Goal: Task Accomplishment & Management: Manage account settings

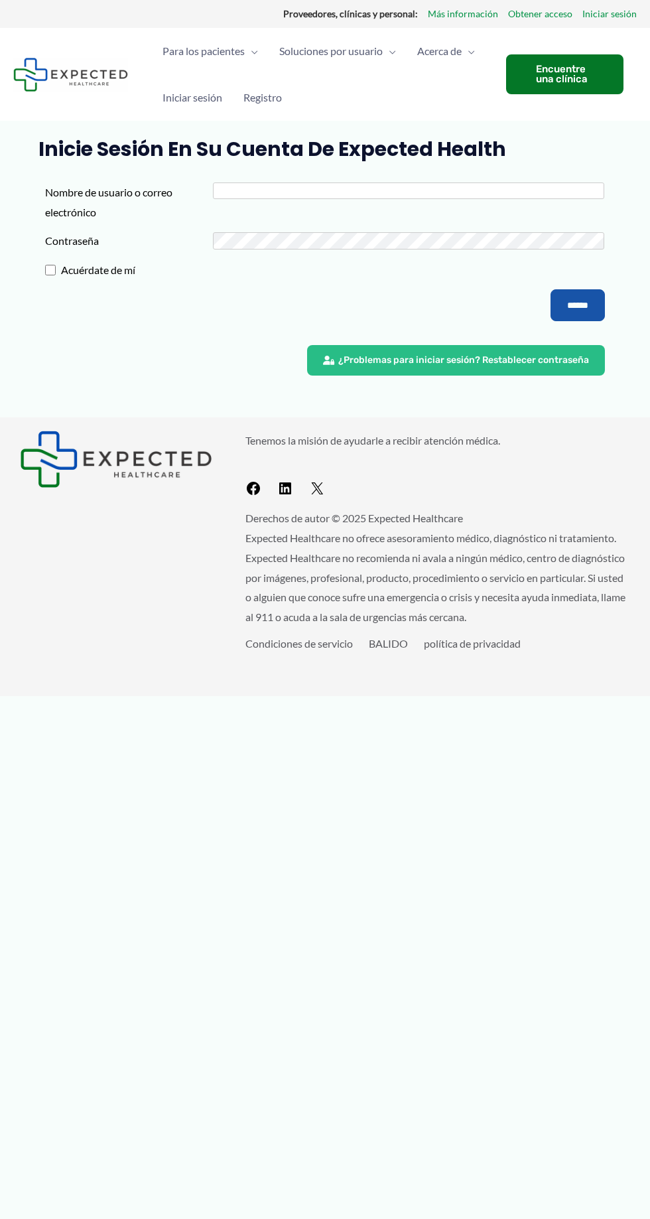
click at [234, 187] on input "Nombre de usuario o correo electrónico" at bounding box center [408, 191] width 391 height 17
type input "**********"
click at [551, 289] on input "******" at bounding box center [578, 305] width 54 height 32
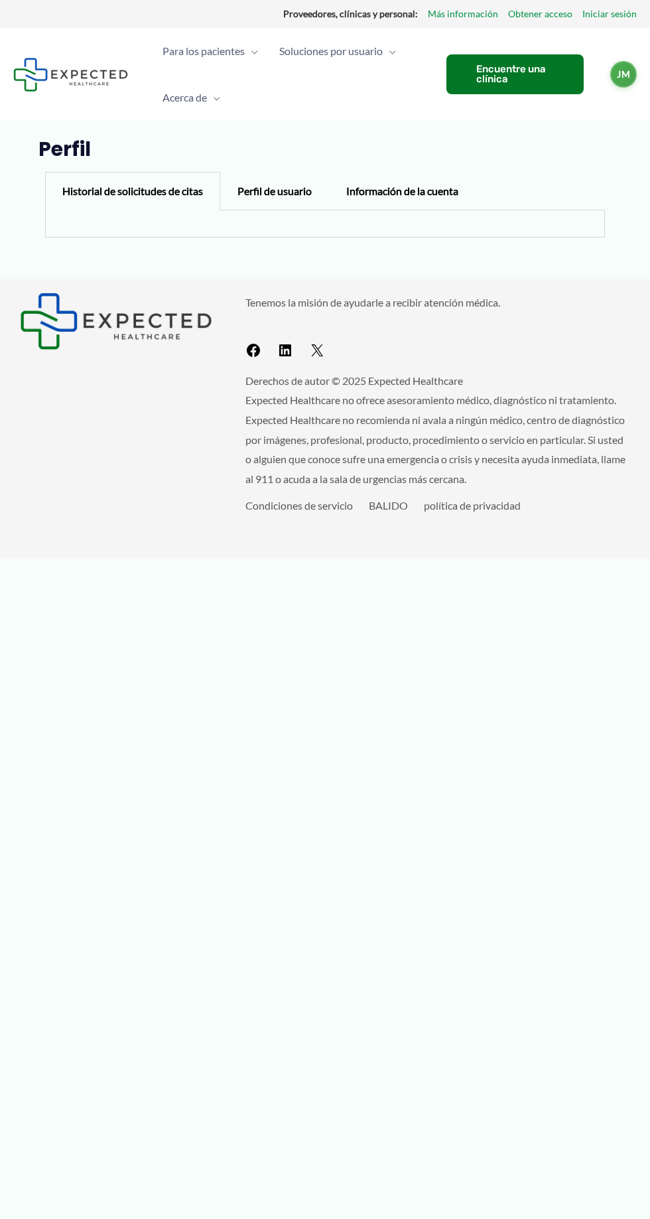
click at [88, 190] on font "Historial de solicitudes de citas" at bounding box center [132, 191] width 141 height 13
click at [215, 99] on span "Alternar menú" at bounding box center [213, 97] width 13 height 46
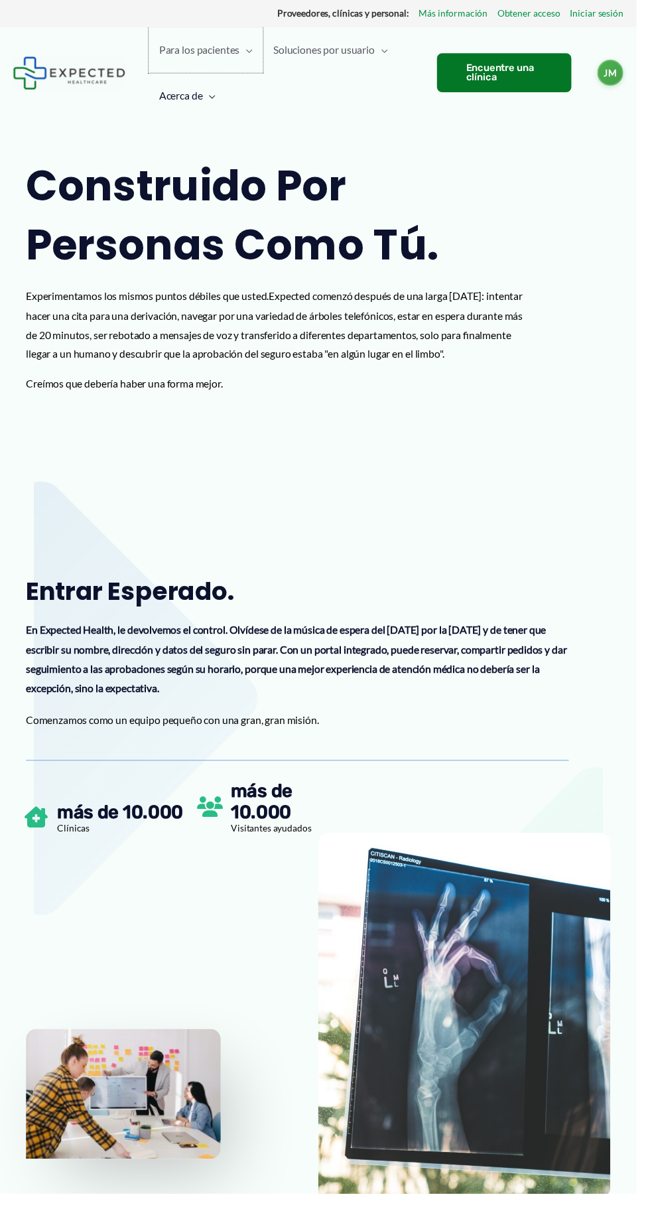
click at [204, 50] on font "Para los pacientes" at bounding box center [204, 50] width 82 height 13
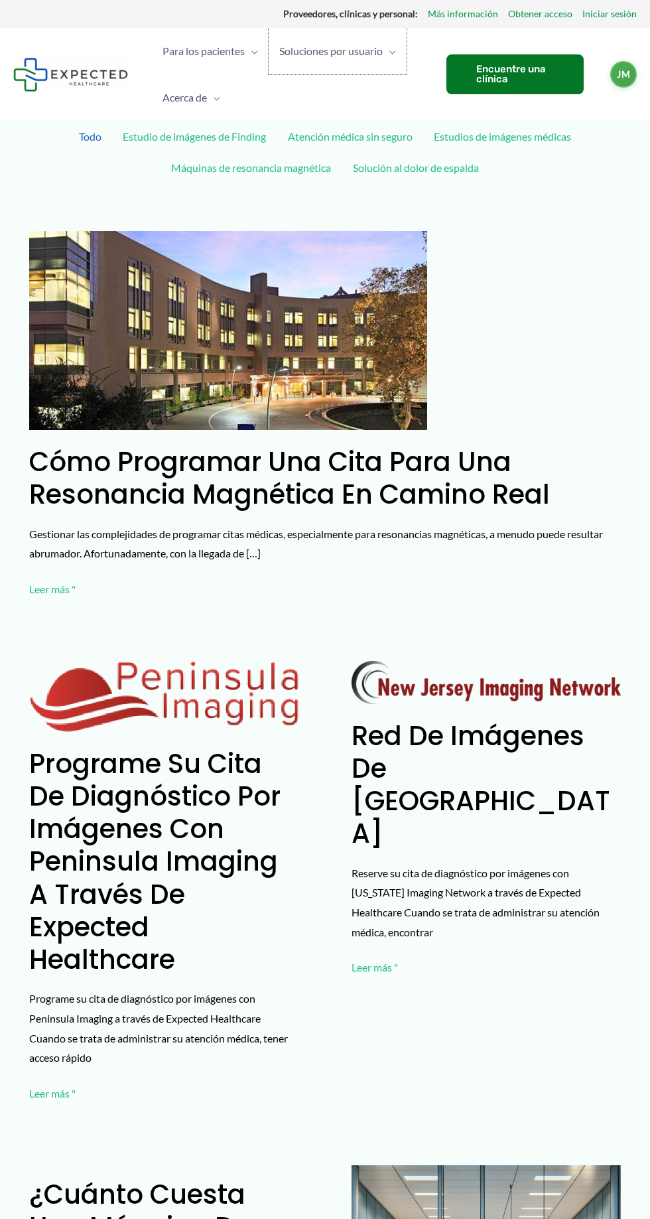
click at [304, 53] on font "Soluciones por usuario" at bounding box center [331, 50] width 104 height 13
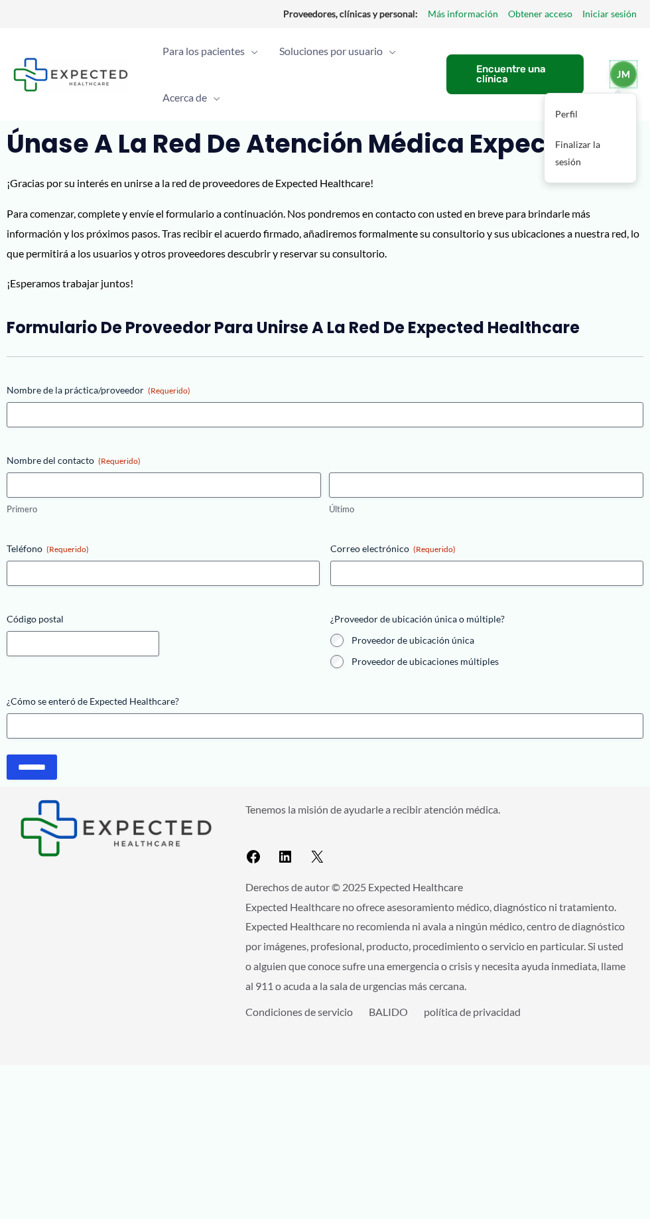
click at [624, 66] on font "JM" at bounding box center [623, 74] width 13 height 17
click at [556, 113] on font "Perfil" at bounding box center [567, 113] width 23 height 11
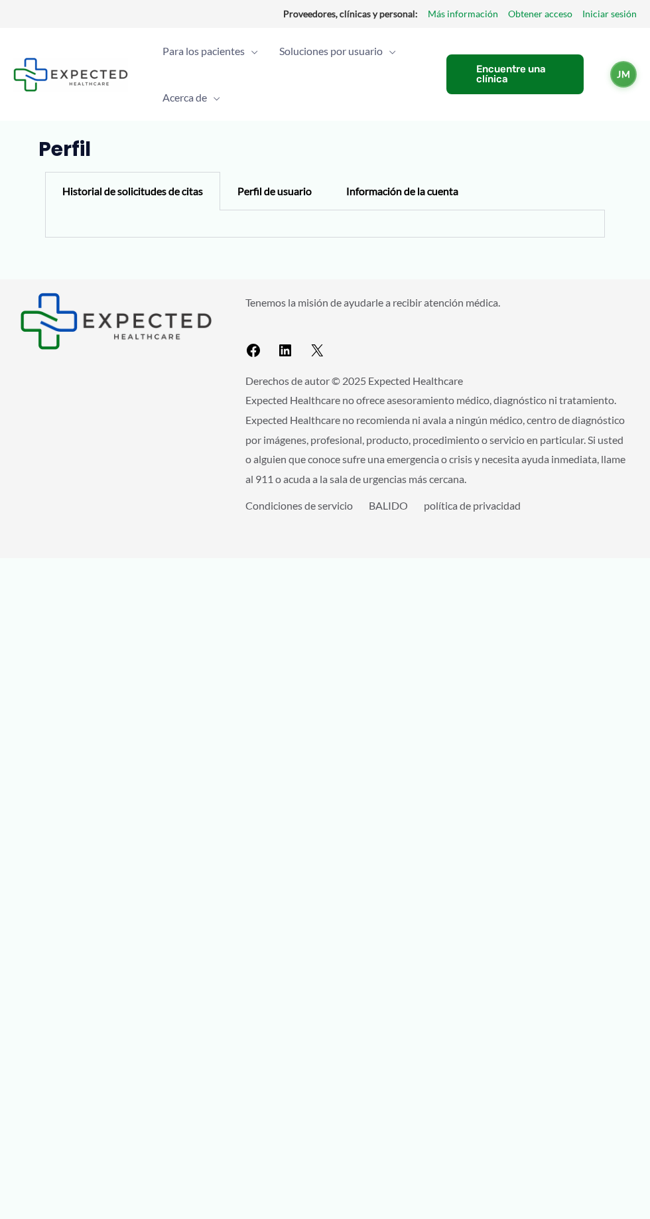
click at [115, 194] on font "Historial de solicitudes de citas" at bounding box center [132, 191] width 141 height 13
click at [271, 192] on font "Perfil de usuario" at bounding box center [275, 191] width 74 height 13
click at [376, 190] on font "Información de la cuenta" at bounding box center [402, 191] width 112 height 13
click at [437, 192] on font "Información de la cuenta" at bounding box center [402, 191] width 112 height 13
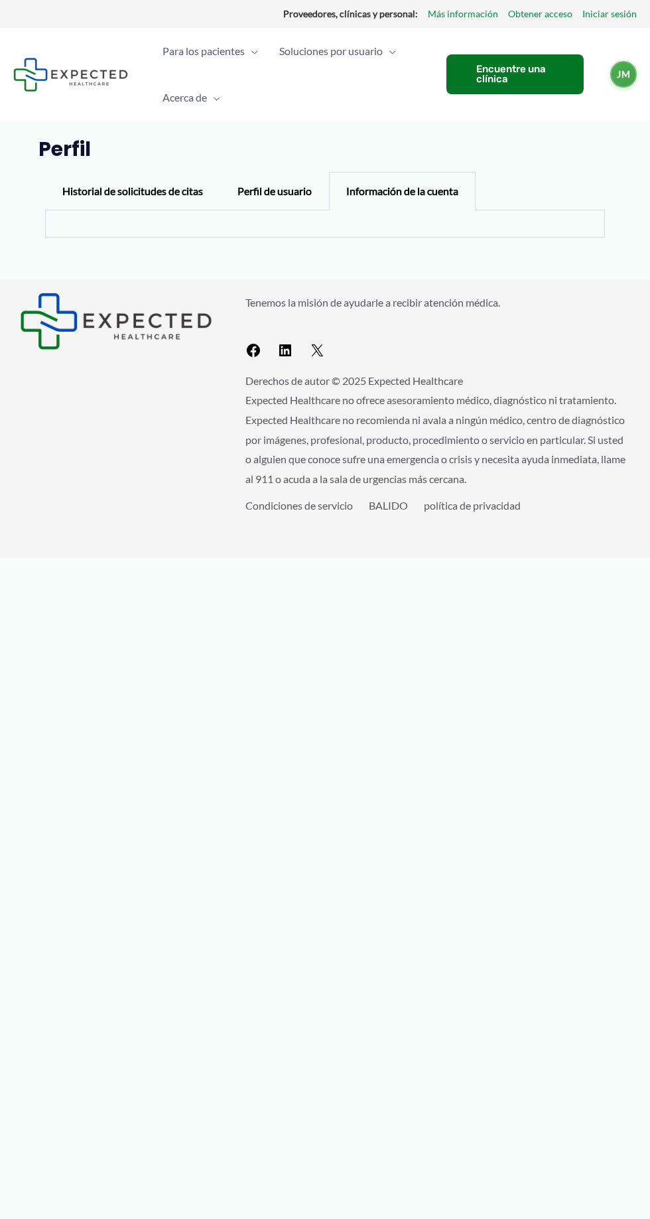
click at [96, 191] on font "Historial de solicitudes de citas" at bounding box center [132, 191] width 141 height 13
click at [112, 191] on font "Historial de solicitudes de citas" at bounding box center [132, 191] width 141 height 13
click at [390, 64] on span "Alternar menú" at bounding box center [389, 51] width 13 height 46
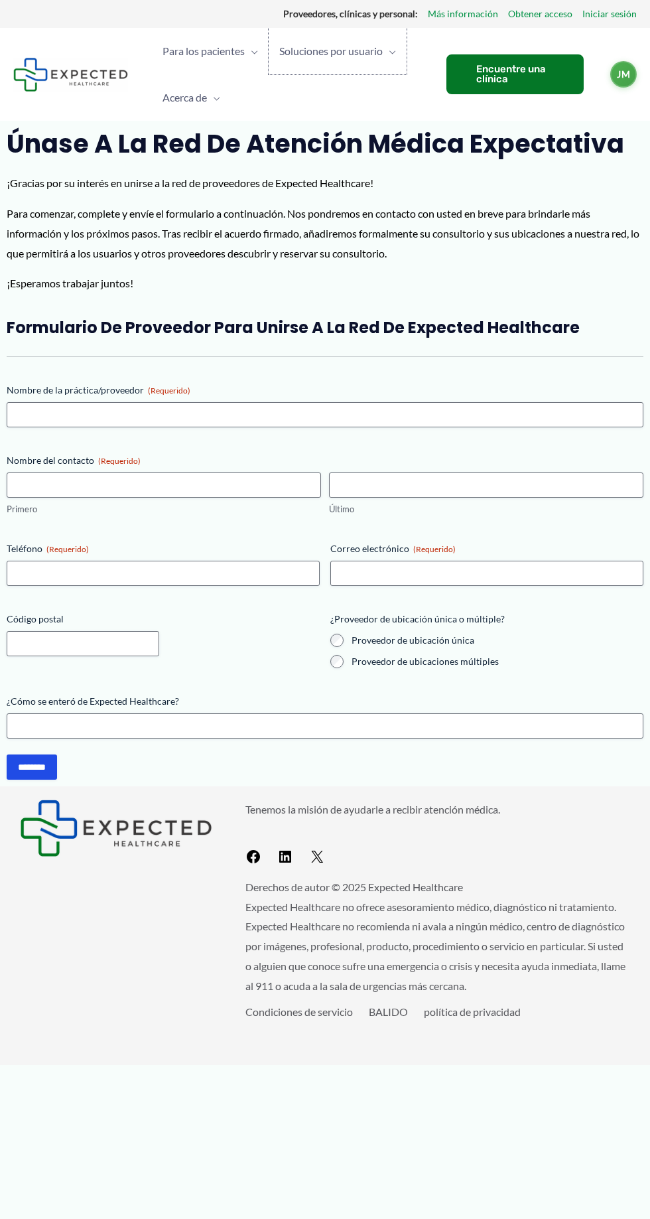
click at [362, 46] on font "Soluciones por usuario" at bounding box center [331, 50] width 104 height 13
click at [390, 58] on span "Alternar menú" at bounding box center [389, 51] width 13 height 46
click at [222, 50] on font "Para los pacientes" at bounding box center [204, 50] width 82 height 13
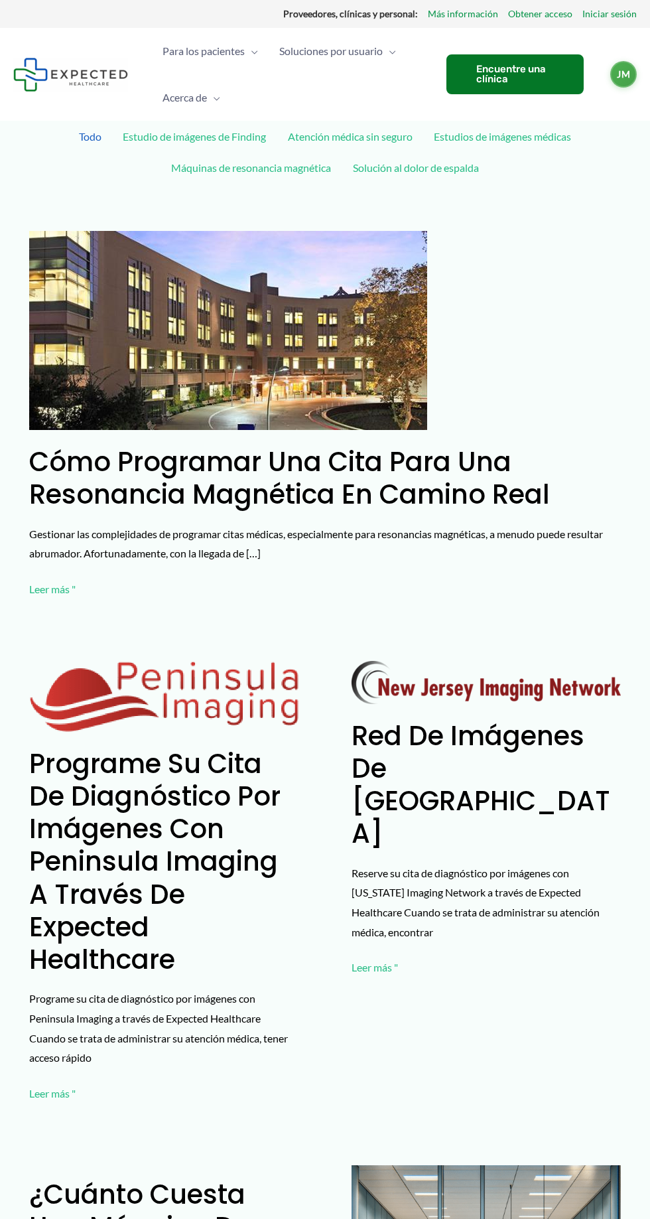
click at [251, 35] on span "Alternar menú" at bounding box center [251, 51] width 13 height 46
click at [591, 117] on link "Perfil" at bounding box center [591, 114] width 92 height 31
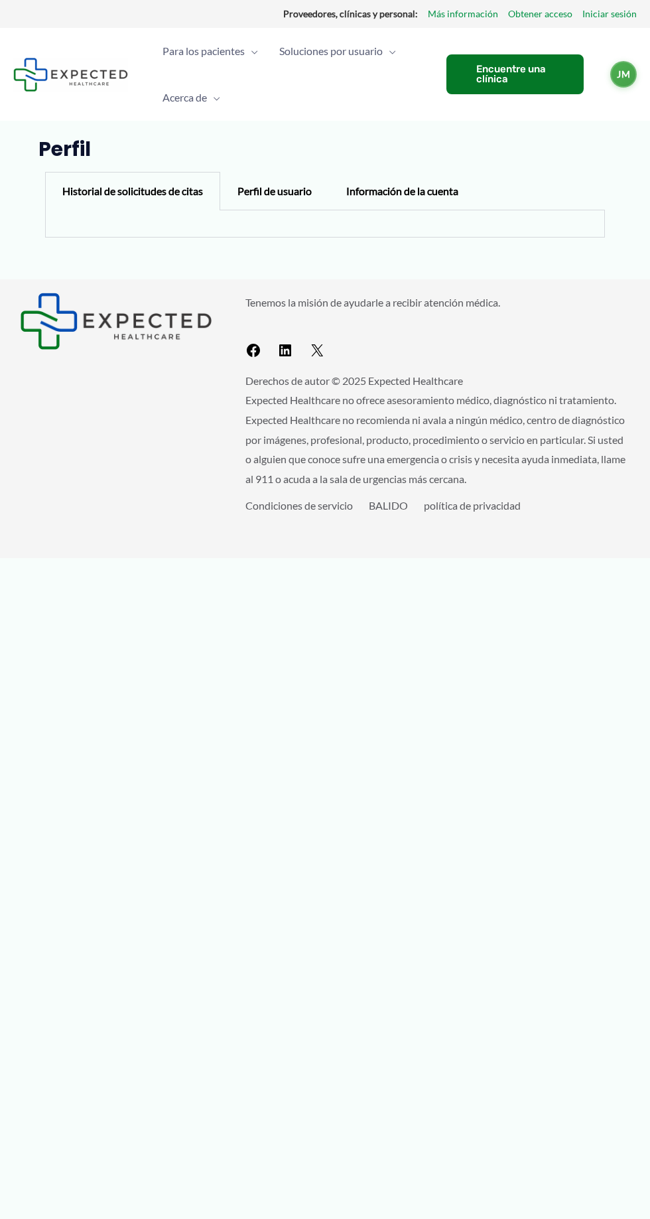
click at [166, 194] on font "Historial de solicitudes de citas" at bounding box center [132, 191] width 141 height 13
